Goal: Transaction & Acquisition: Purchase product/service

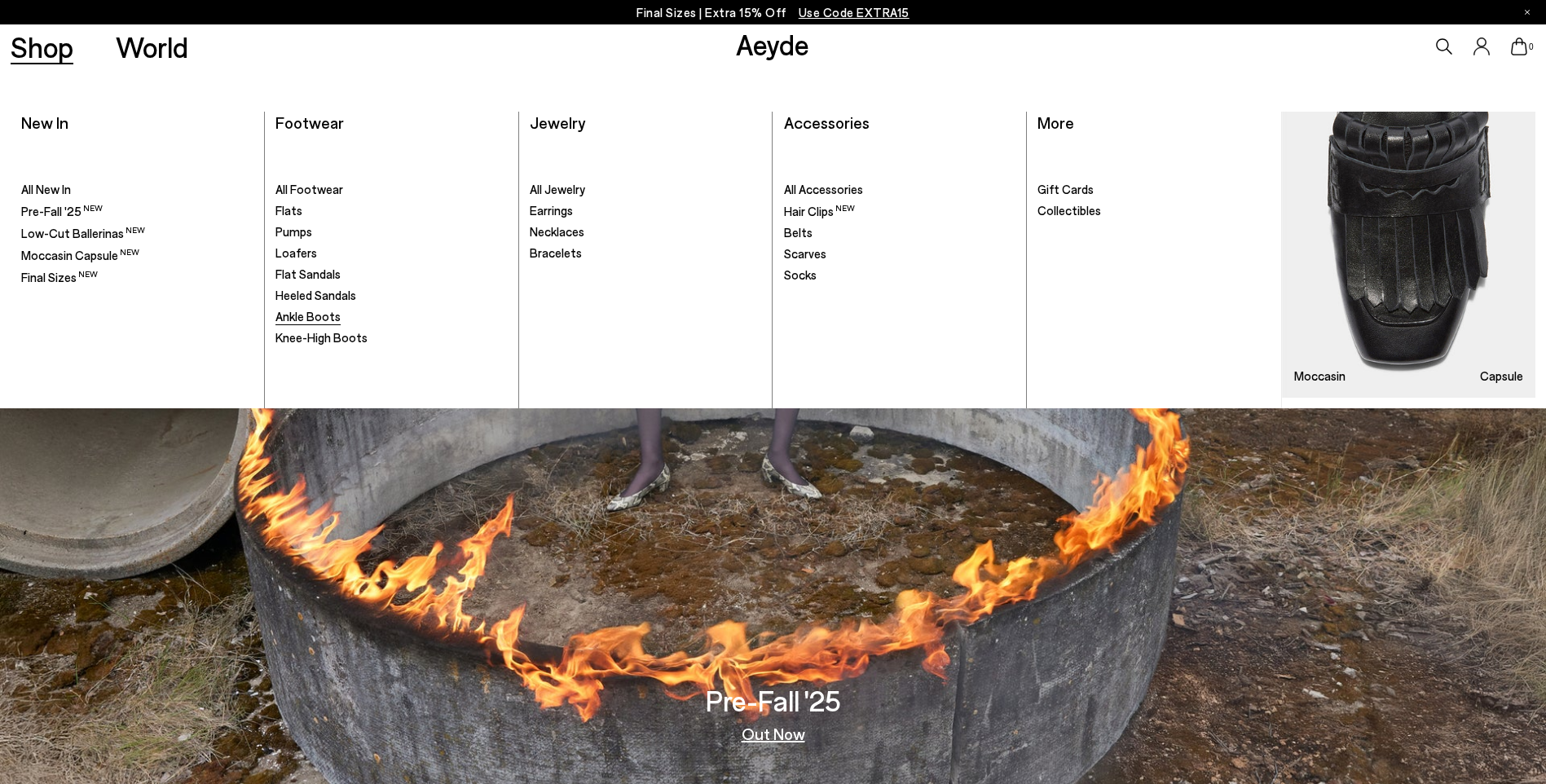
click at [306, 314] on span "Ankle Boots" at bounding box center [308, 316] width 65 height 15
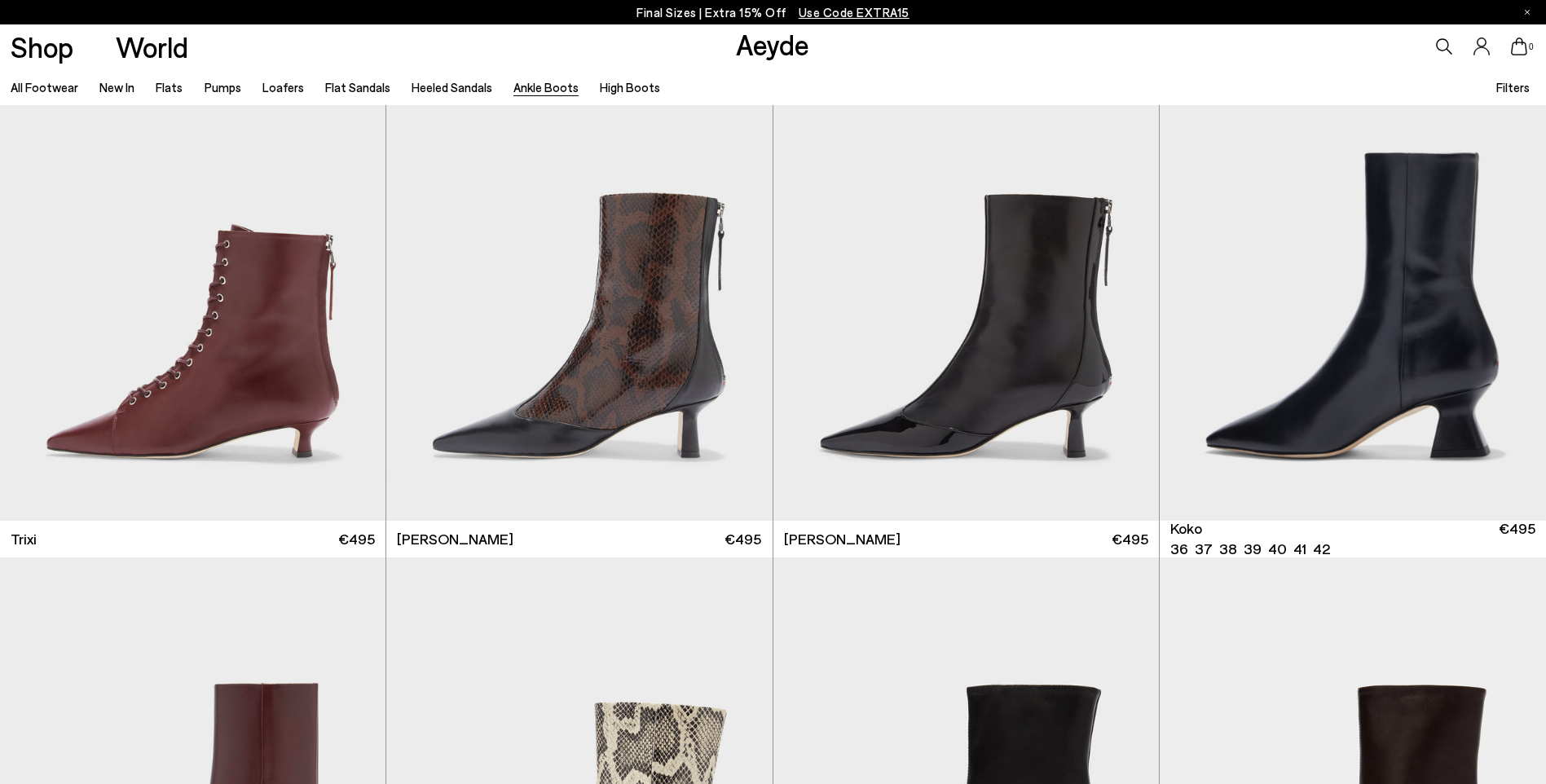
scroll to position [1059, 0]
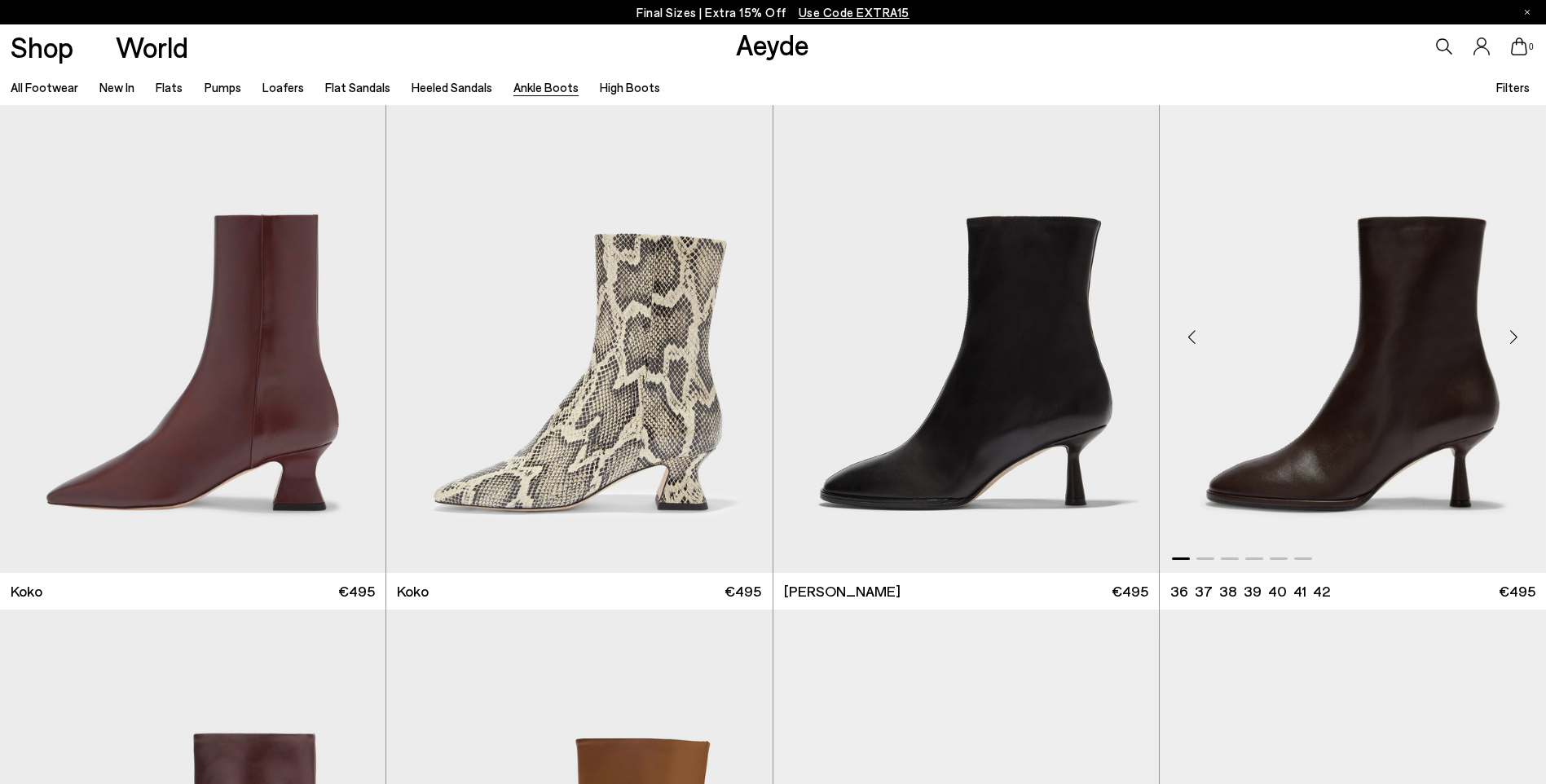
click at [1511, 331] on div "Next slide" at bounding box center [1514, 337] width 49 height 49
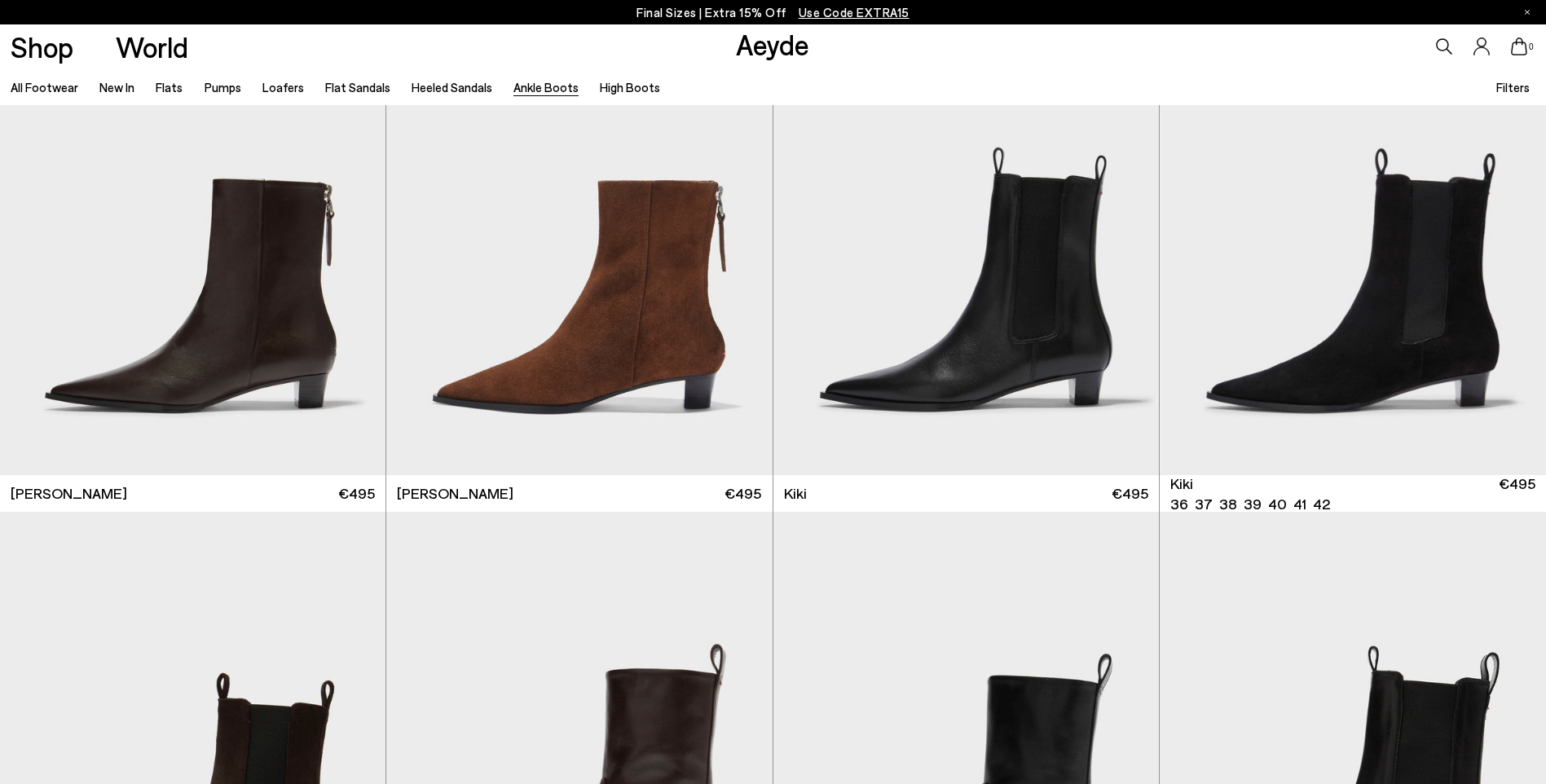
scroll to position [3014, 0]
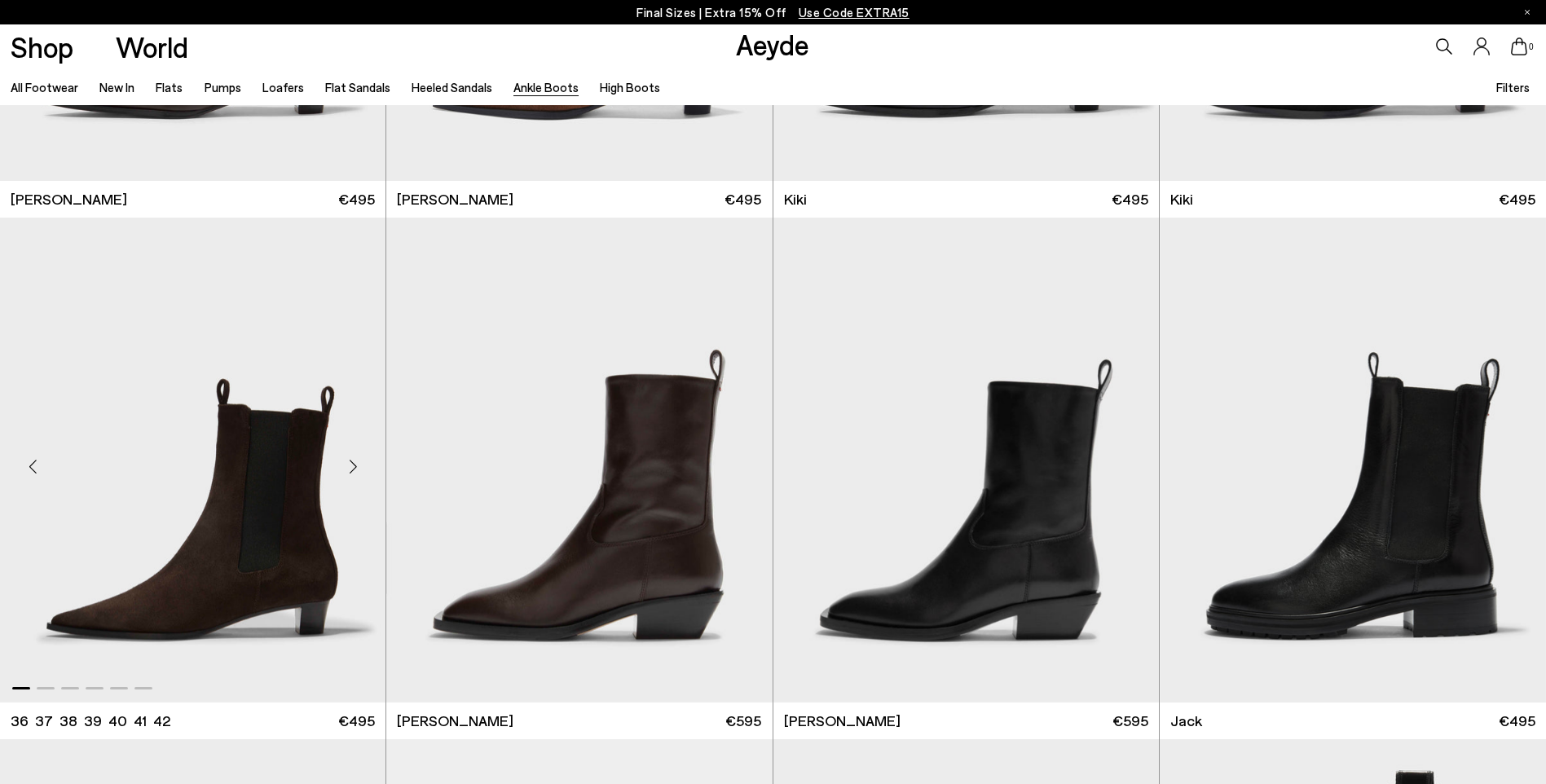
click at [352, 466] on div "Next slide" at bounding box center [352, 467] width 49 height 49
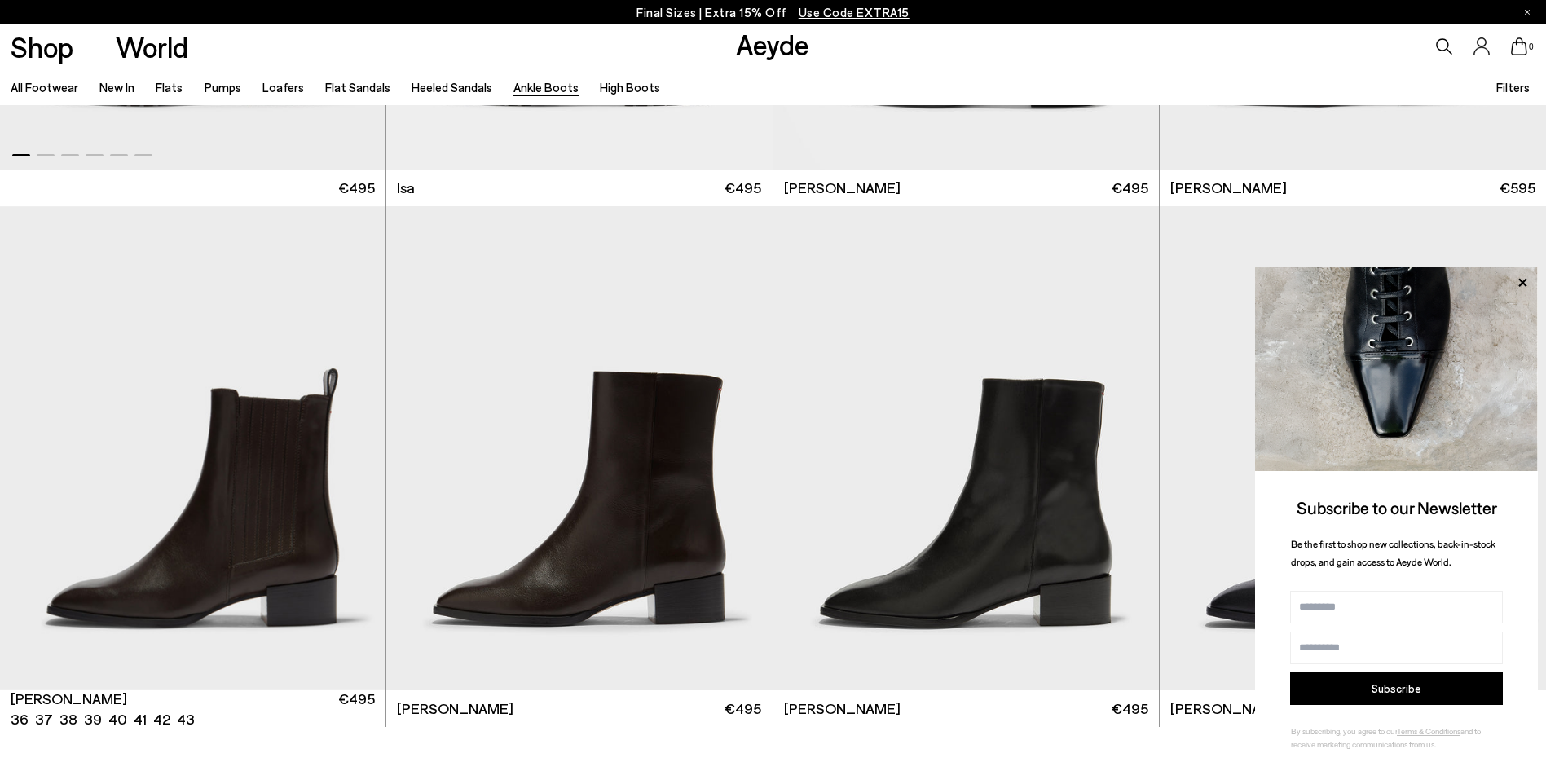
scroll to position [4073, 0]
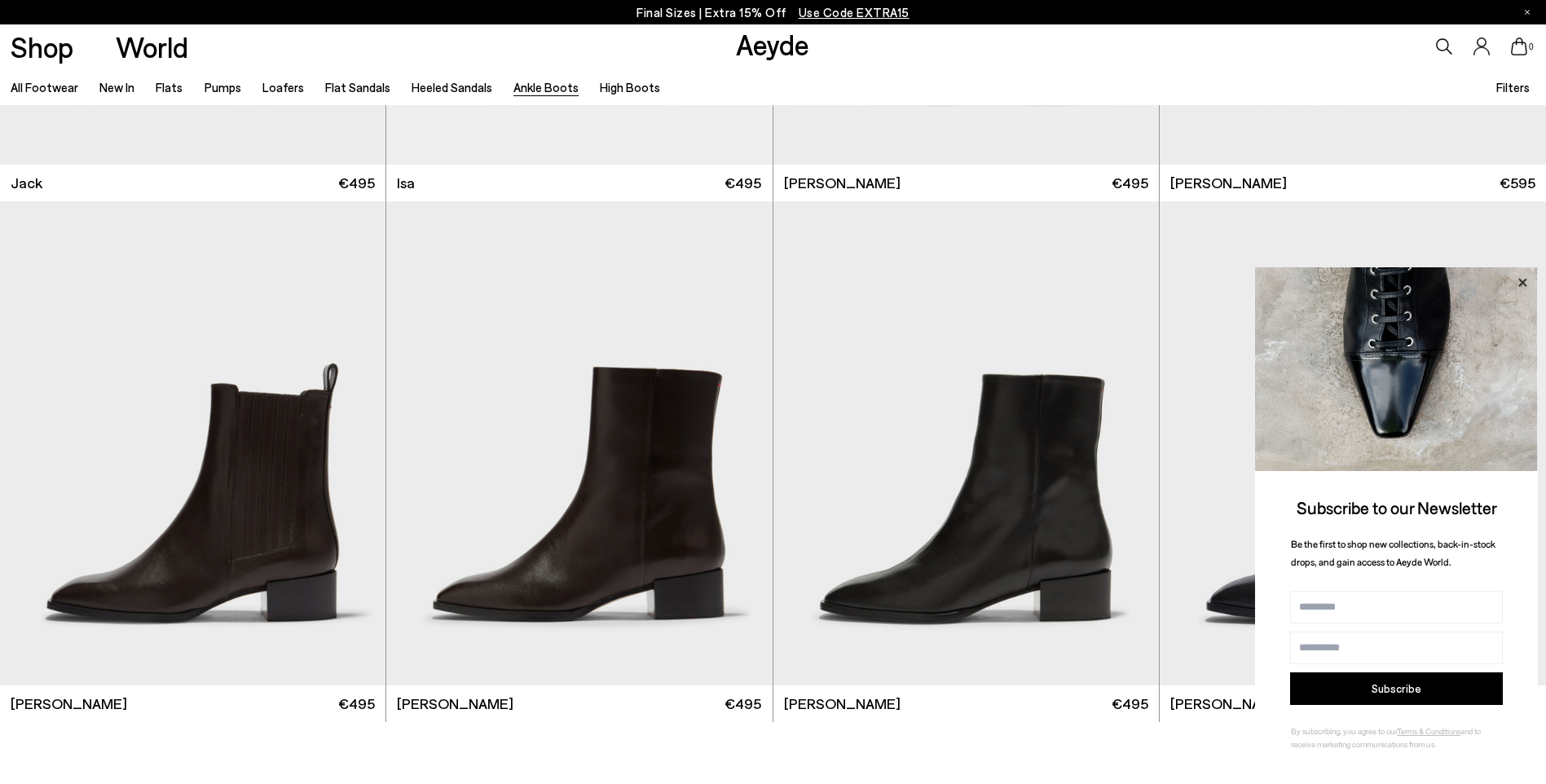
click at [1521, 279] on icon at bounding box center [1522, 282] width 8 height 8
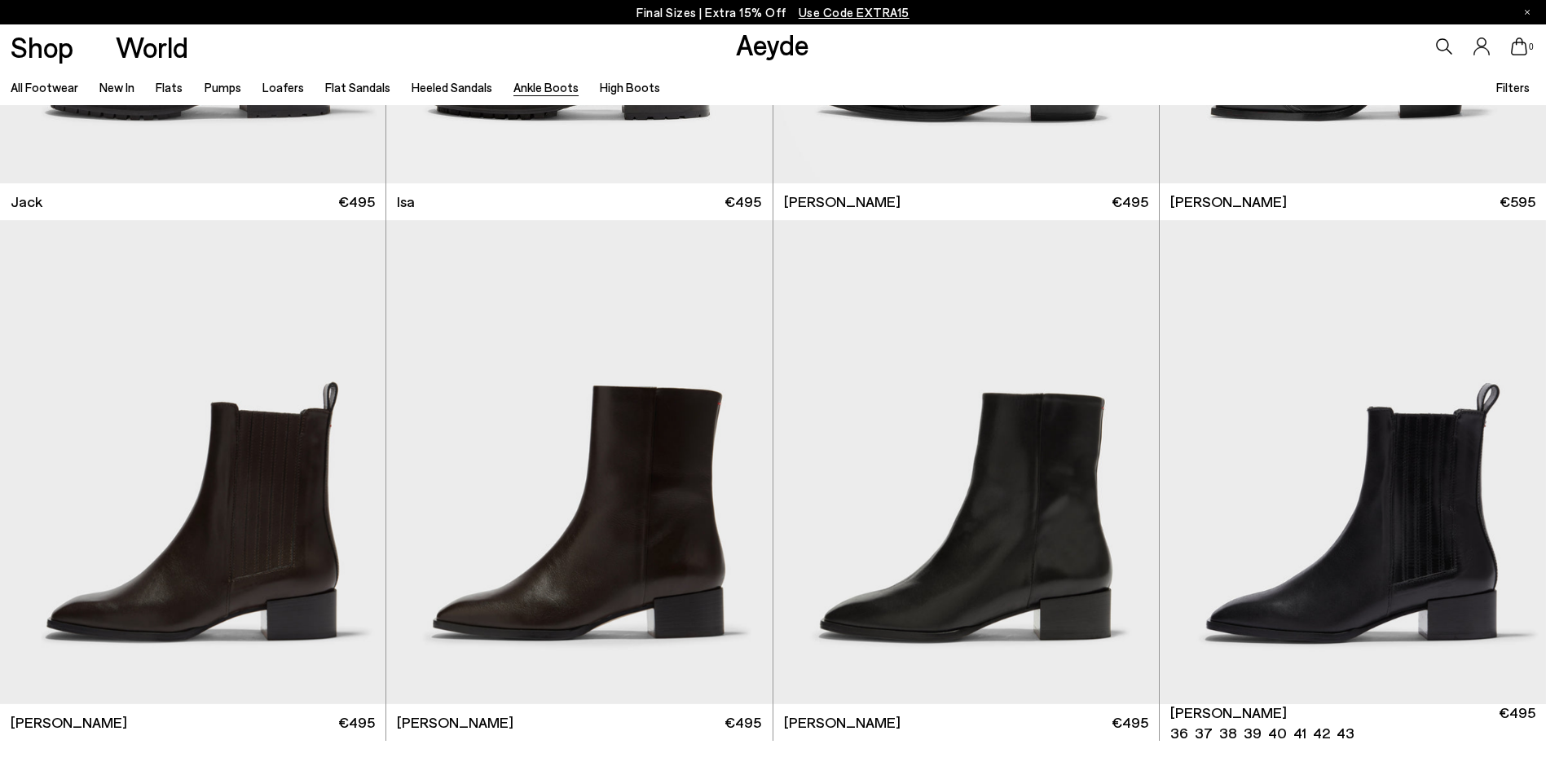
scroll to position [3484, 0]
